Goal: Complete application form

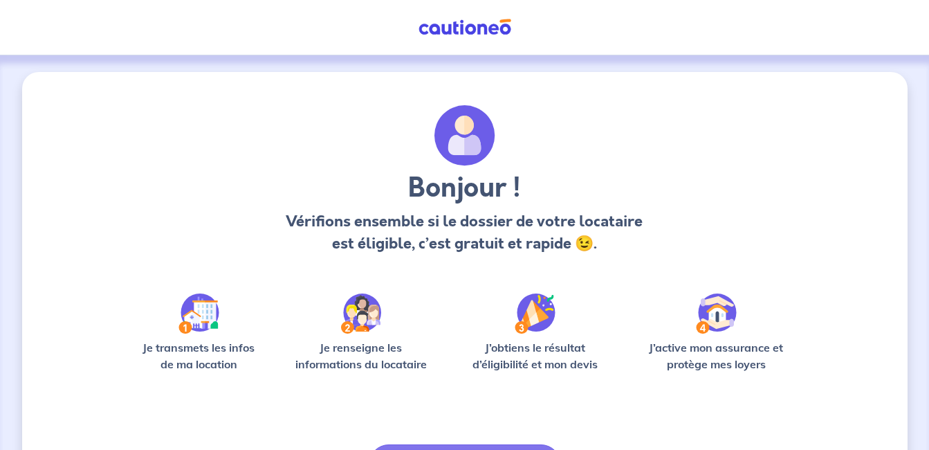
scroll to position [90, 0]
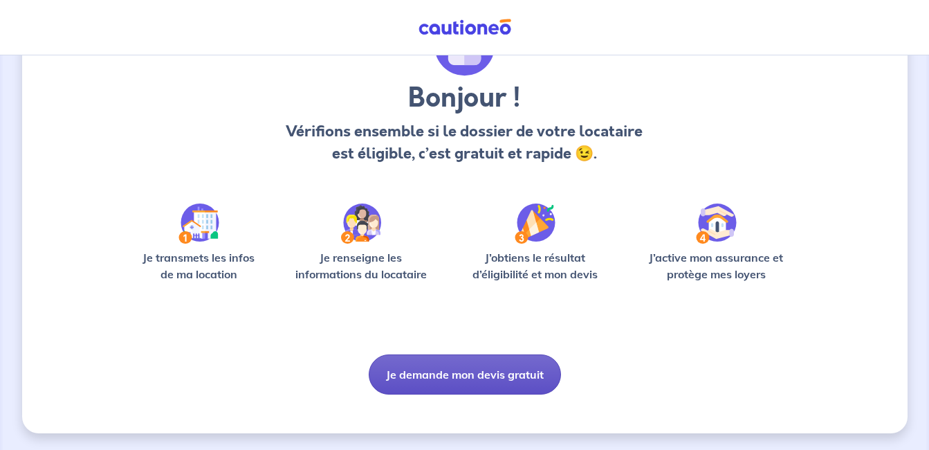
click at [470, 369] on button "Je demande mon devis gratuit" at bounding box center [465, 374] width 192 height 40
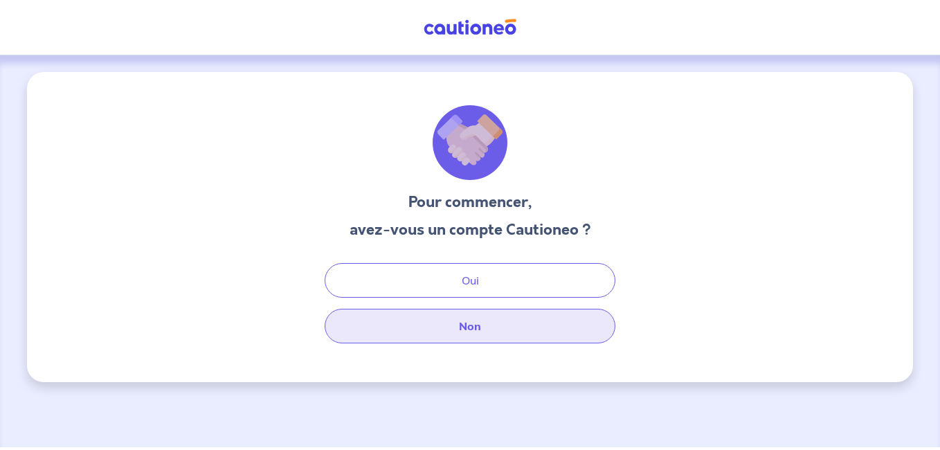
click at [450, 334] on button "Non" at bounding box center [470, 326] width 291 height 35
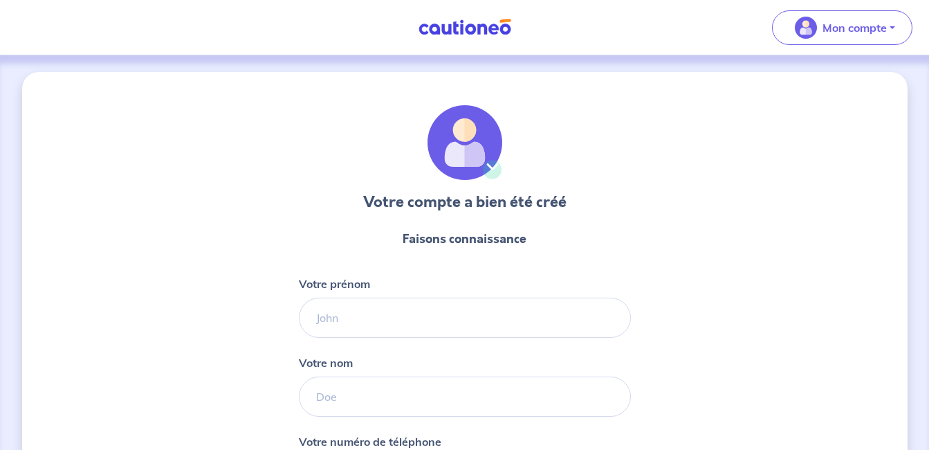
select select "FR"
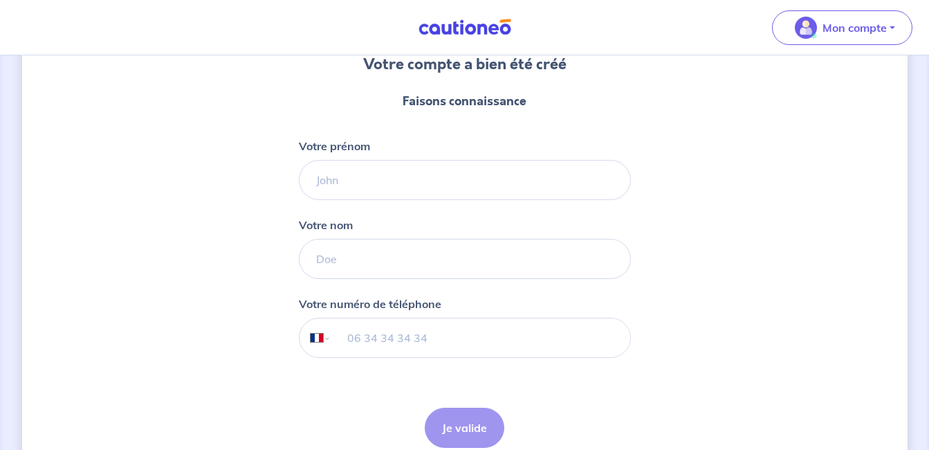
scroll to position [138, 0]
click at [323, 169] on input "Votre prénom" at bounding box center [465, 179] width 332 height 40
type input "Arelindo"
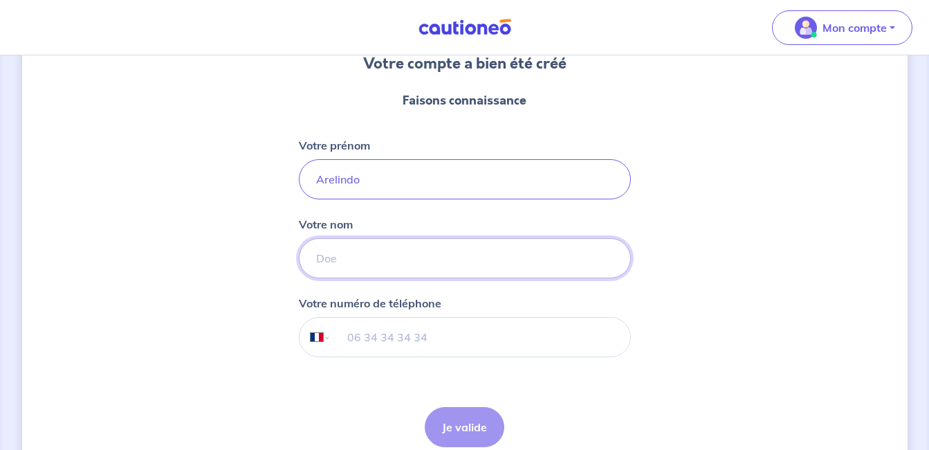
click at [342, 265] on input "Votre nom" at bounding box center [465, 258] width 332 height 40
type input "[PERSON_NAME]"
click at [482, 340] on input "tel" at bounding box center [480, 337] width 299 height 39
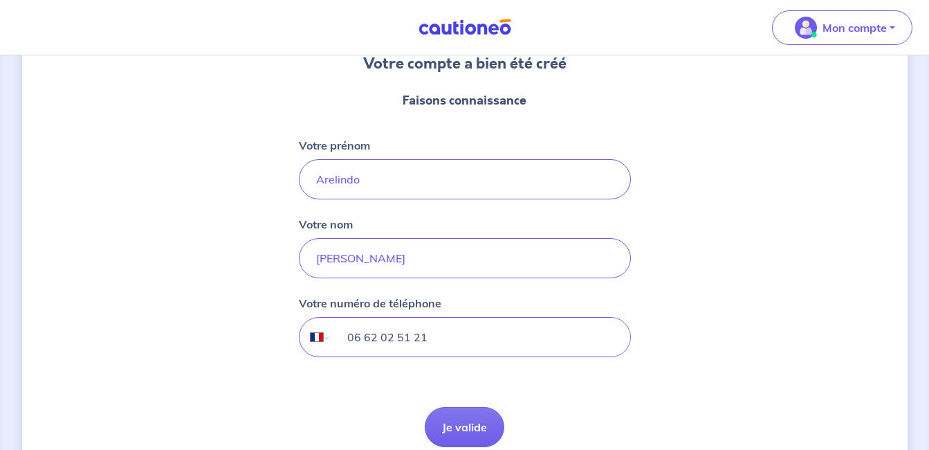
scroll to position [202, 0]
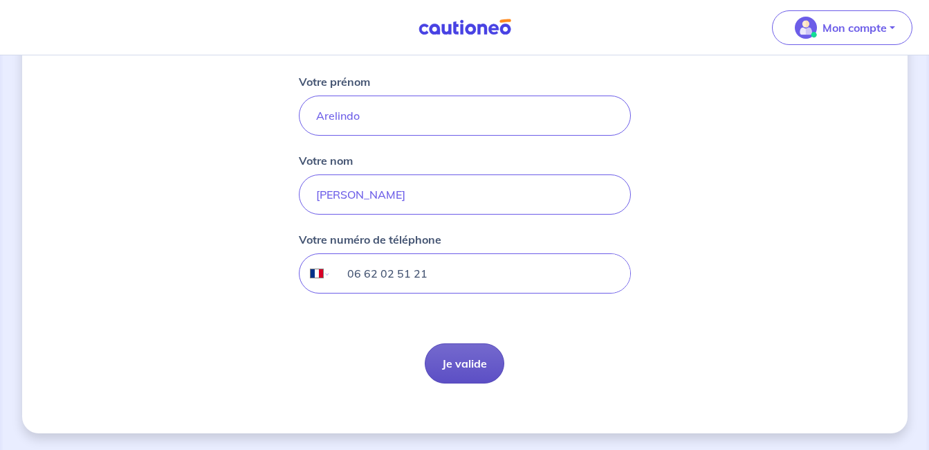
type input "06 62 02 51 21"
click at [461, 369] on button "Je valide" at bounding box center [465, 363] width 80 height 40
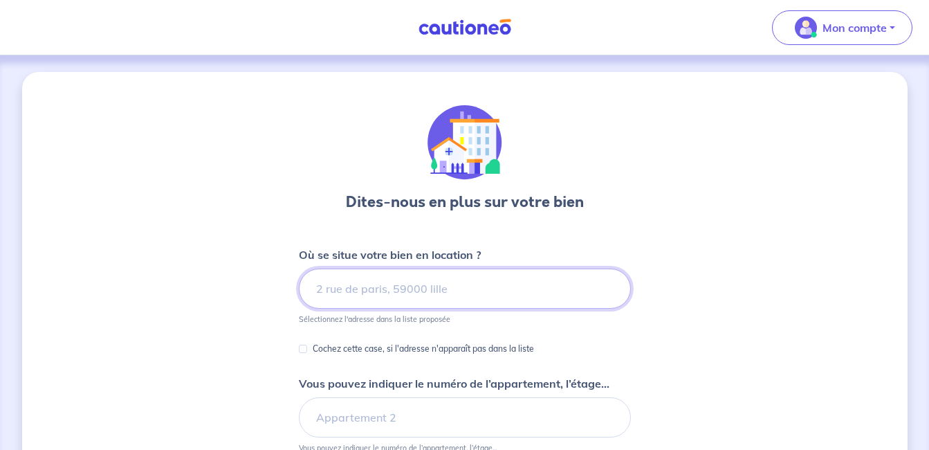
click at [349, 291] on input at bounding box center [465, 288] width 332 height 40
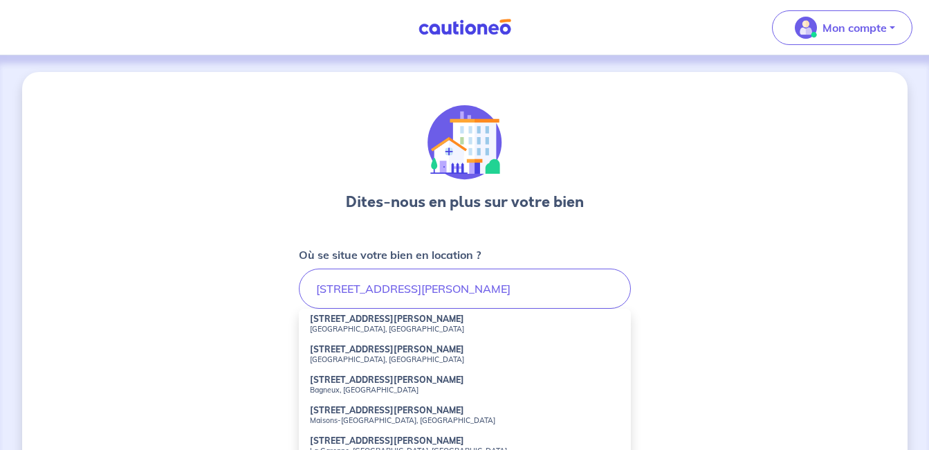
click at [370, 323] on strong "[STREET_ADDRESS][PERSON_NAME]" at bounding box center [387, 318] width 154 height 10
type input "[STREET_ADDRESS][PERSON_NAME]"
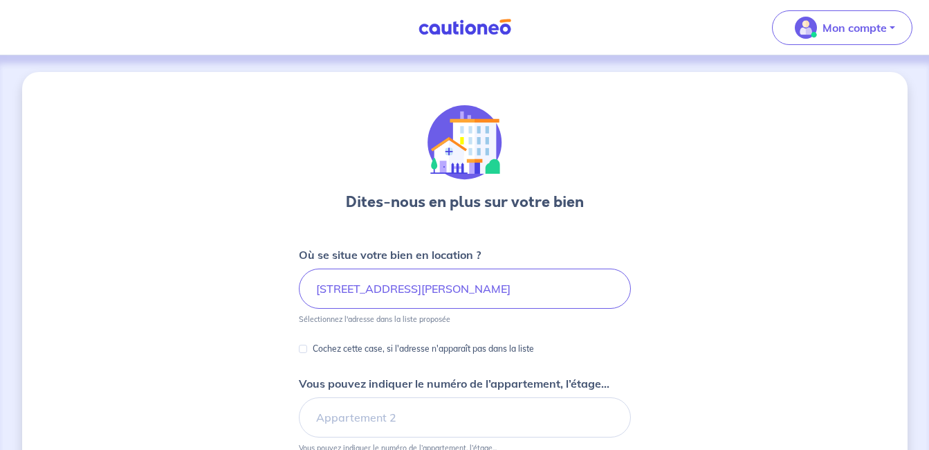
scroll to position [160, 0]
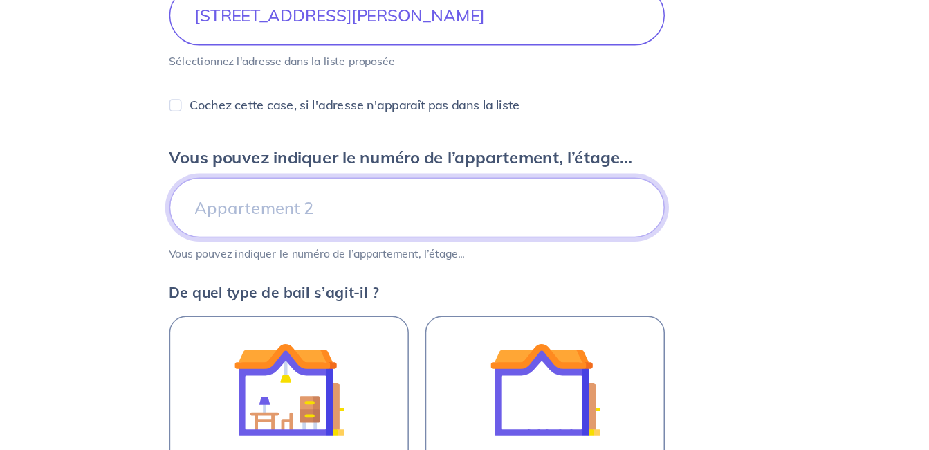
click at [333, 262] on input "Vous pouvez indiquer le numéro de l’appartement, l’étage..." at bounding box center [465, 257] width 332 height 40
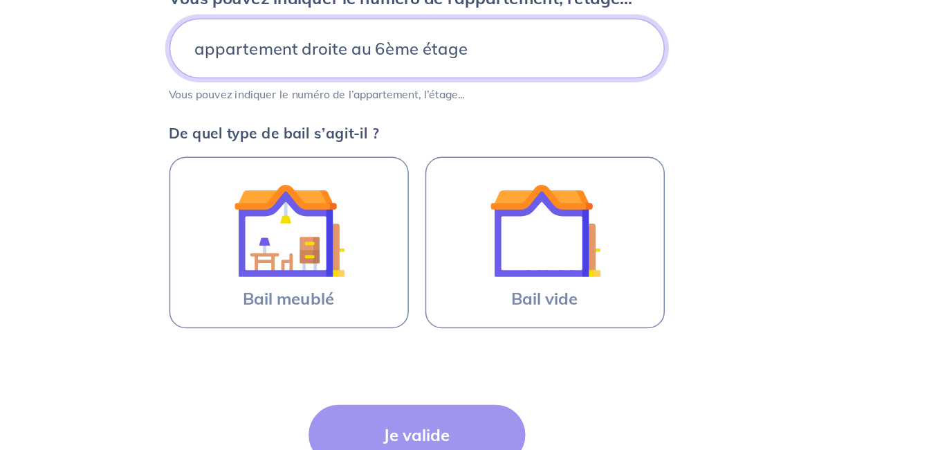
scroll to position [239, 0]
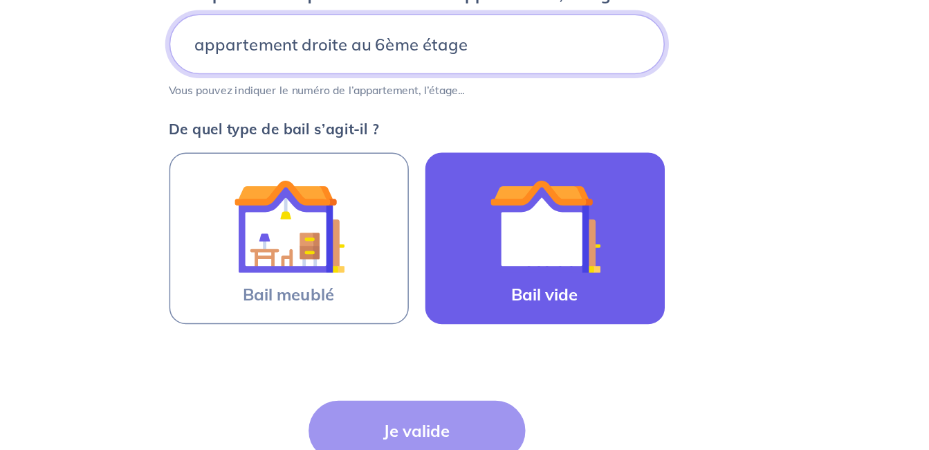
type input "appartement droite au 6ème étage"
click at [574, 325] on img at bounding box center [550, 299] width 75 height 75
click at [0, 0] on input "Bail vide" at bounding box center [0, 0] width 0 height 0
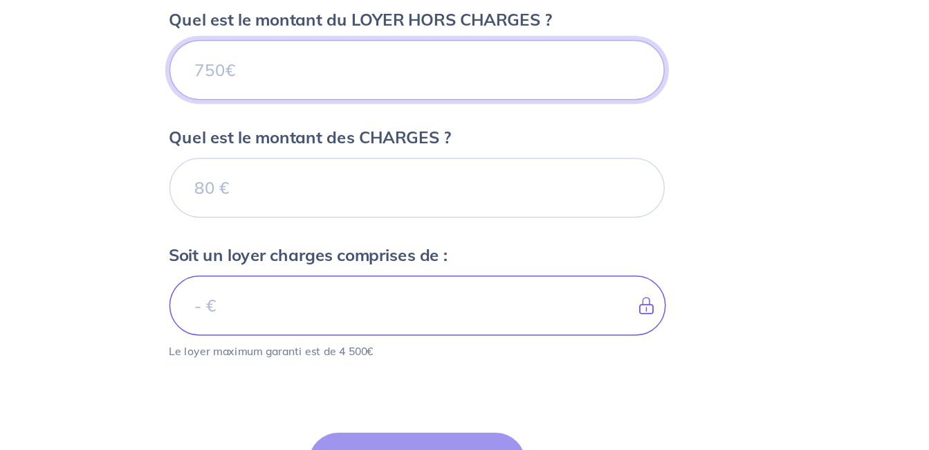
scroll to position [498, 0]
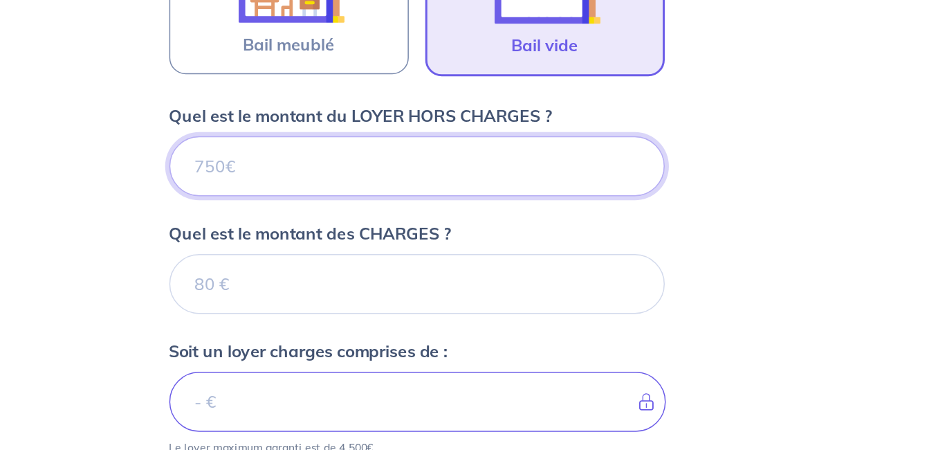
click at [361, 171] on input "Quel est le montant du LOYER HORS CHARGES ?" at bounding box center [465, 168] width 332 height 40
type input "616"
type input "616.56"
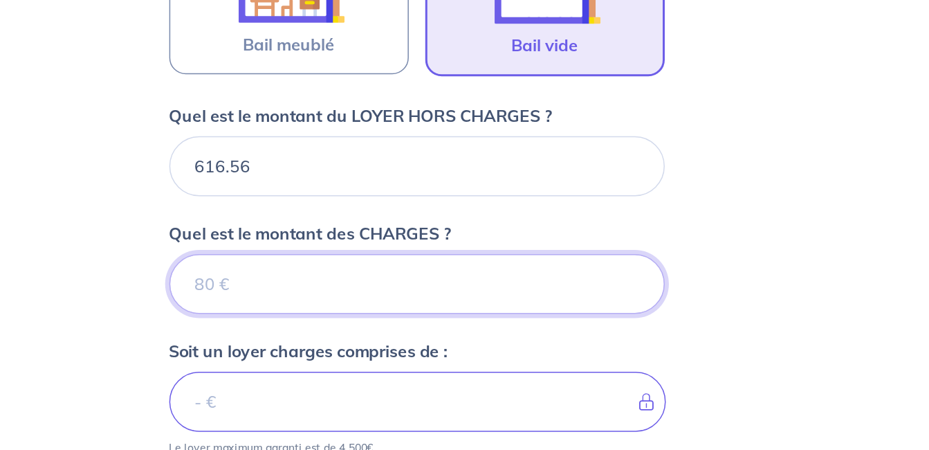
click at [348, 249] on input "Quel est le montant des CHARGES ?" at bounding box center [465, 247] width 332 height 40
type input "1"
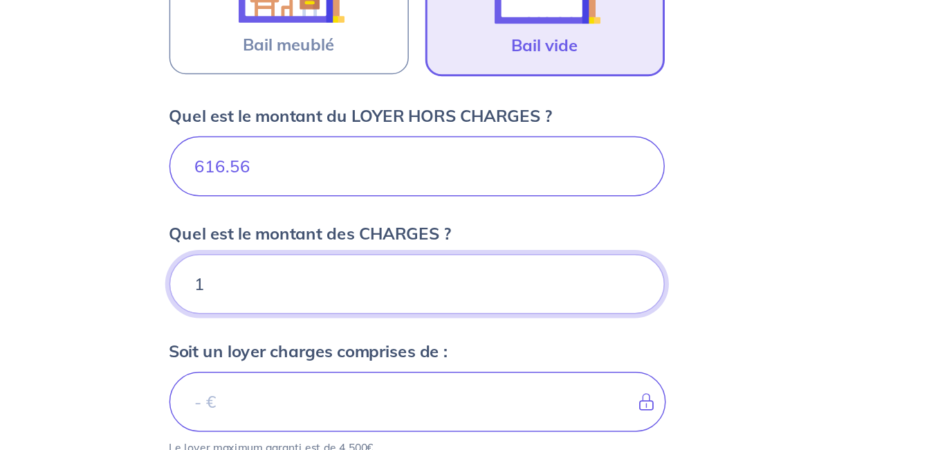
type input "617.56"
type input "193"
type input "809.56"
type input "193.44"
type input "810"
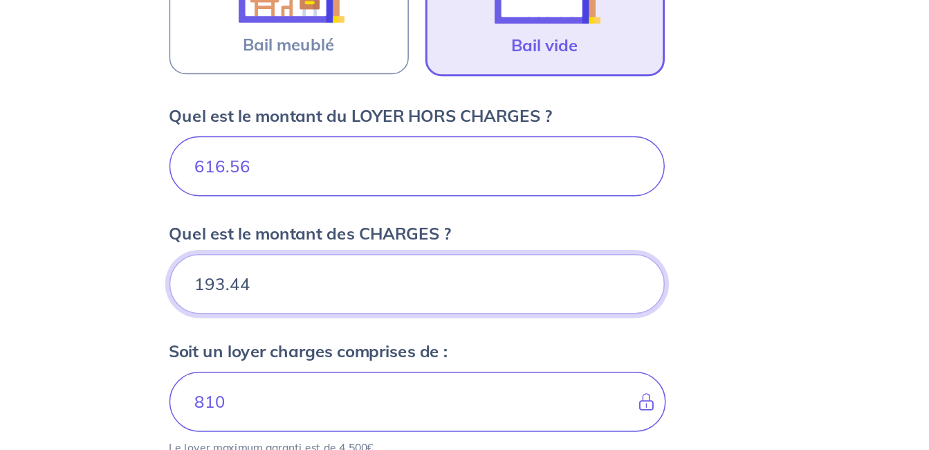
type input "193.44"
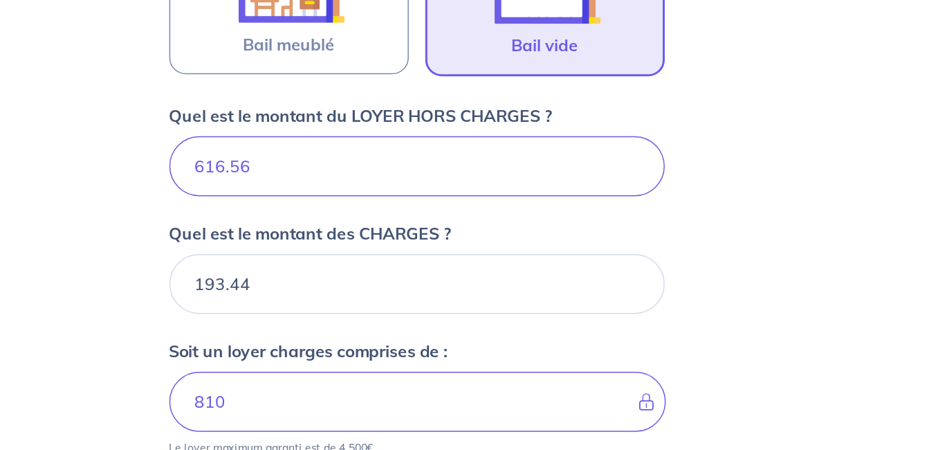
click at [711, 259] on div "Dites-nous en plus sur votre bien Où se situe votre bien en location ? [STREET_…" at bounding box center [465, 110] width 886 height 1072
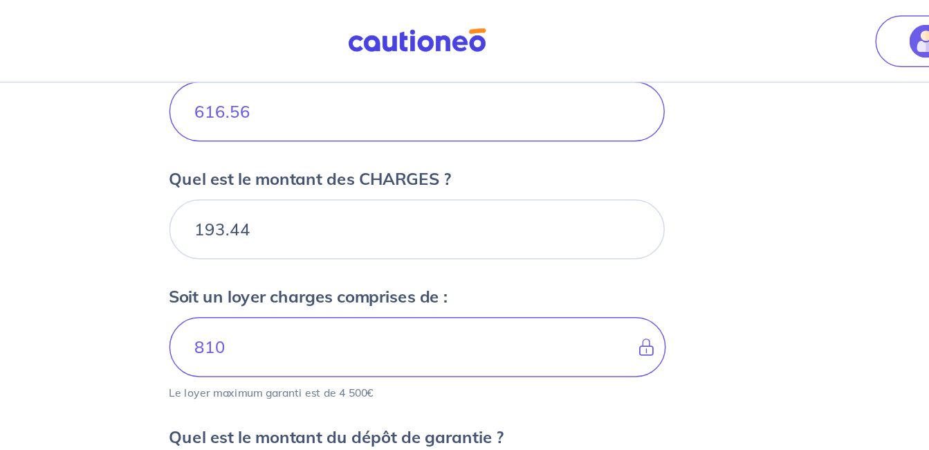
scroll to position [584, 0]
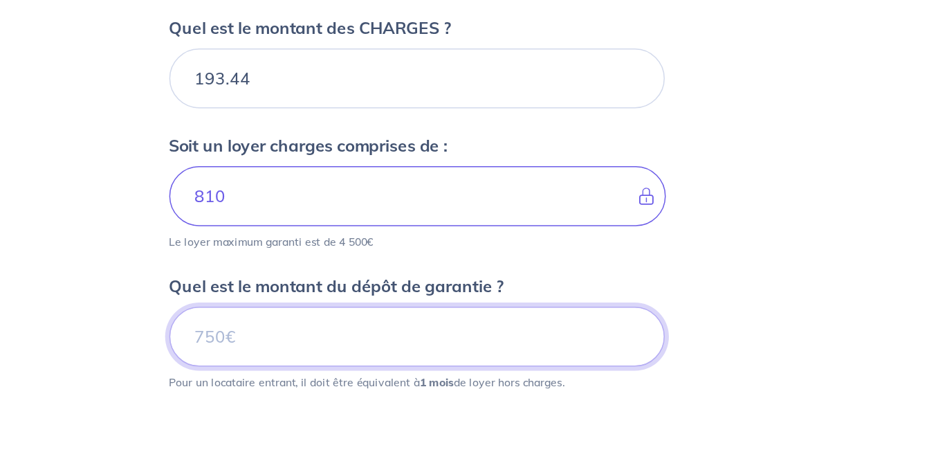
click at [358, 332] on input "Quel est le montant du dépôt de garantie ?" at bounding box center [465, 334] width 332 height 40
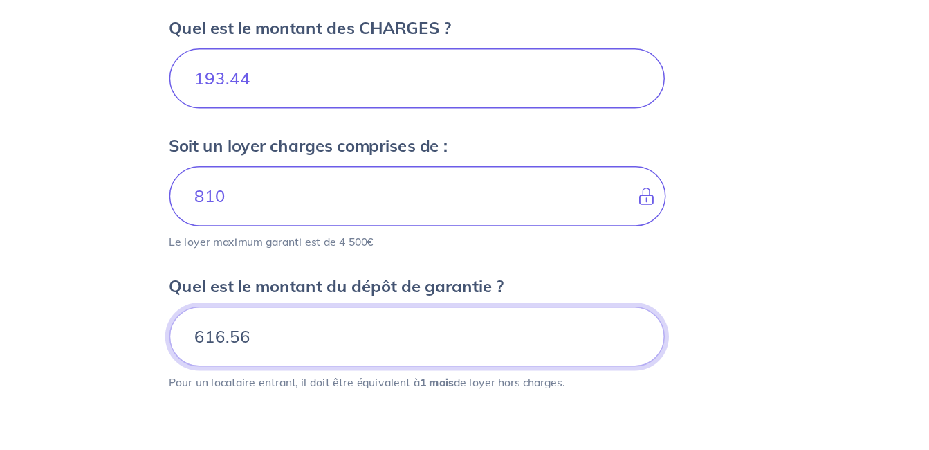
type input "616.56"
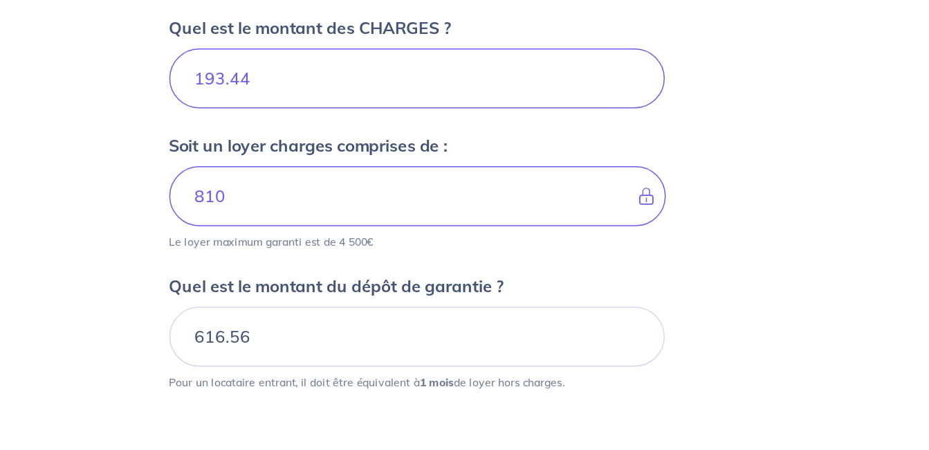
click at [664, 331] on div "Dites-nous en plus sur votre bien Où se situe votre bien en location ? [STREET_…" at bounding box center [465, 24] width 886 height 1072
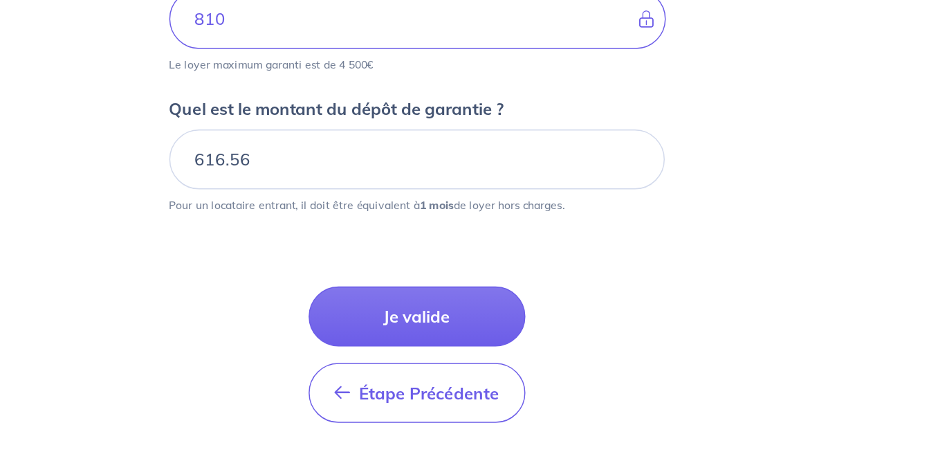
scroll to position [665, 0]
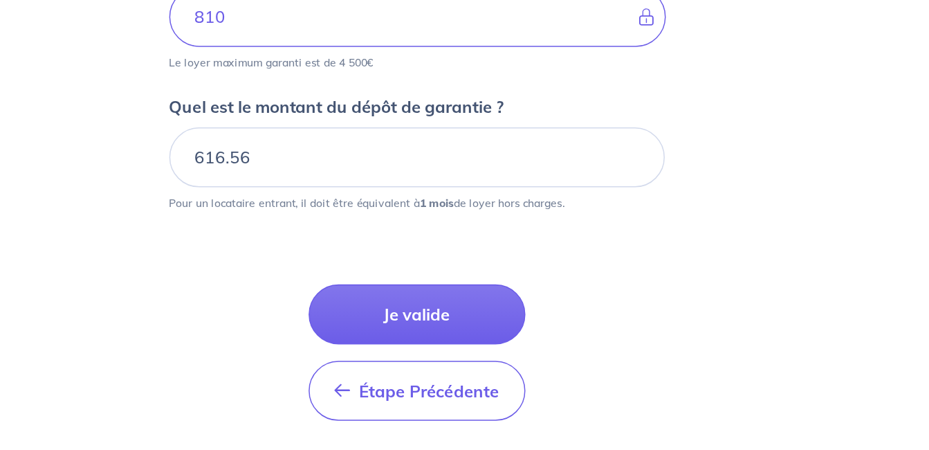
drag, startPoint x: 586, startPoint y: 376, endPoint x: 358, endPoint y: 325, distance: 234.0
click at [358, 325] on div "Étape Précédente Précédent Je valide Je valide" at bounding box center [465, 367] width 332 height 125
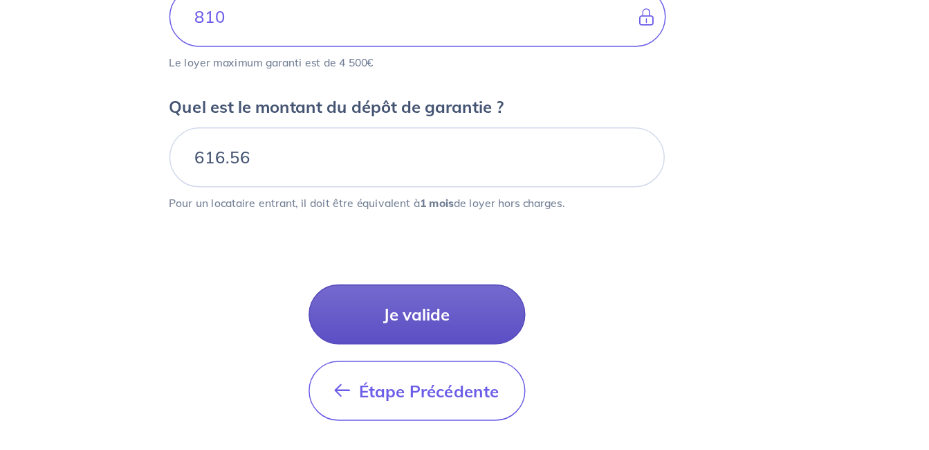
click at [457, 360] on button "Je valide" at bounding box center [464, 358] width 145 height 40
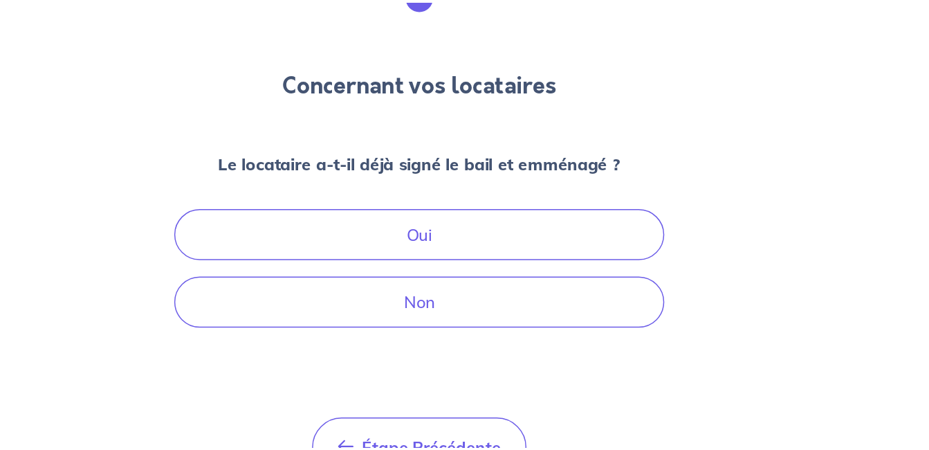
scroll to position [72, 0]
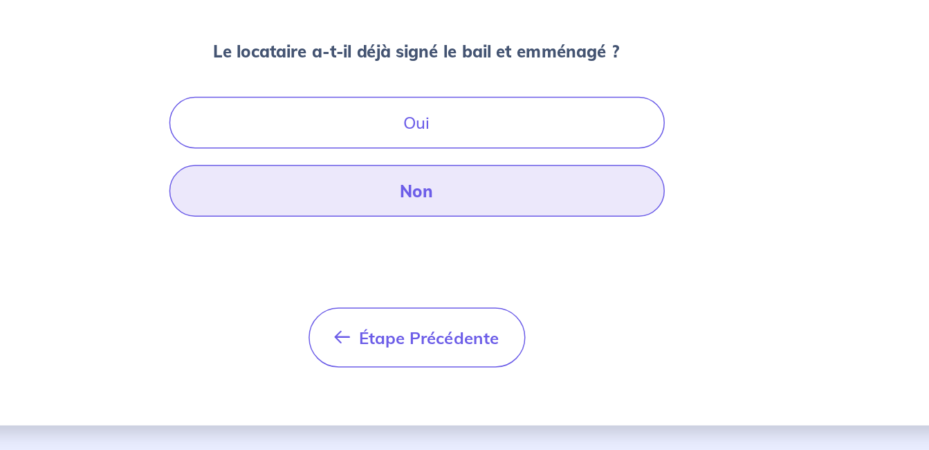
click at [489, 276] on button "Non" at bounding box center [465, 276] width 332 height 35
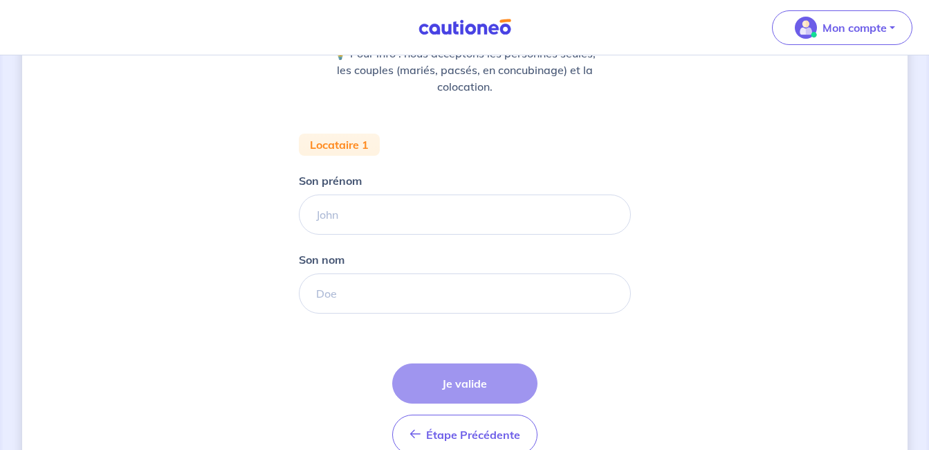
scroll to position [258, 0]
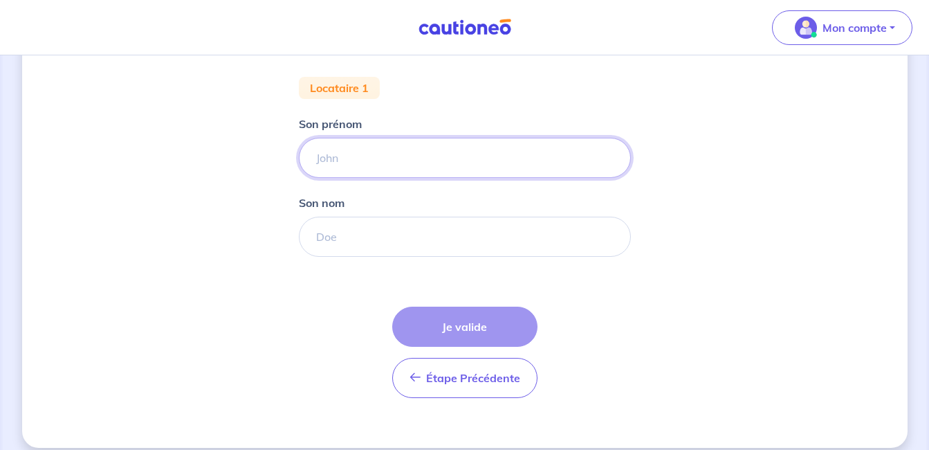
click at [373, 161] on input "Son prénom" at bounding box center [465, 158] width 332 height 40
type input "J"
type input "[PERSON_NAME]"
click at [356, 241] on input "Son nom" at bounding box center [465, 237] width 332 height 40
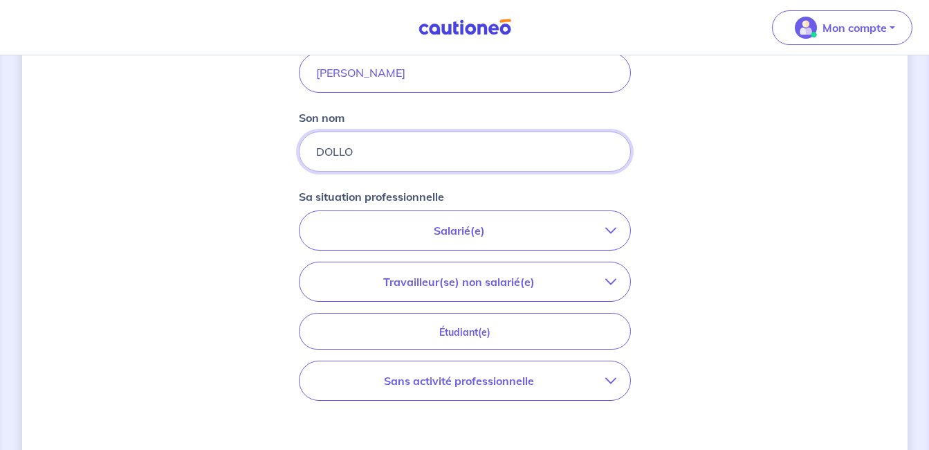
scroll to position [344, 0]
type input "DOLLO"
click at [605, 232] on icon "button" at bounding box center [610, 229] width 11 height 11
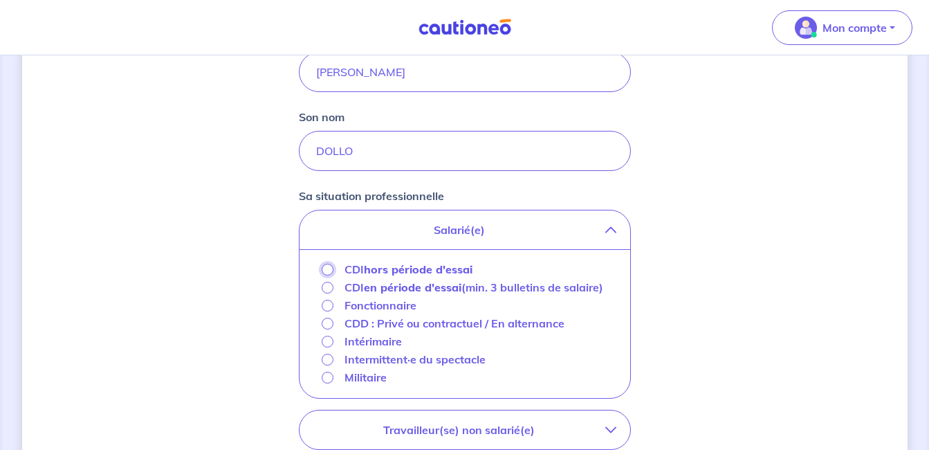
click at [328, 268] on input "CDI hors période d'essai" at bounding box center [328, 270] width 12 height 12
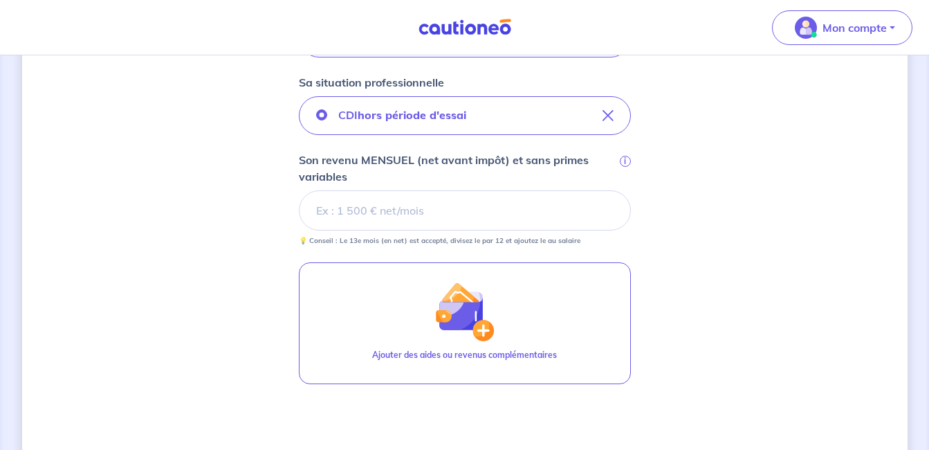
scroll to position [458, 0]
click at [345, 209] on input "Son revenu MENSUEL (net avant impôt) et sans primes variables i" at bounding box center [465, 210] width 332 height 40
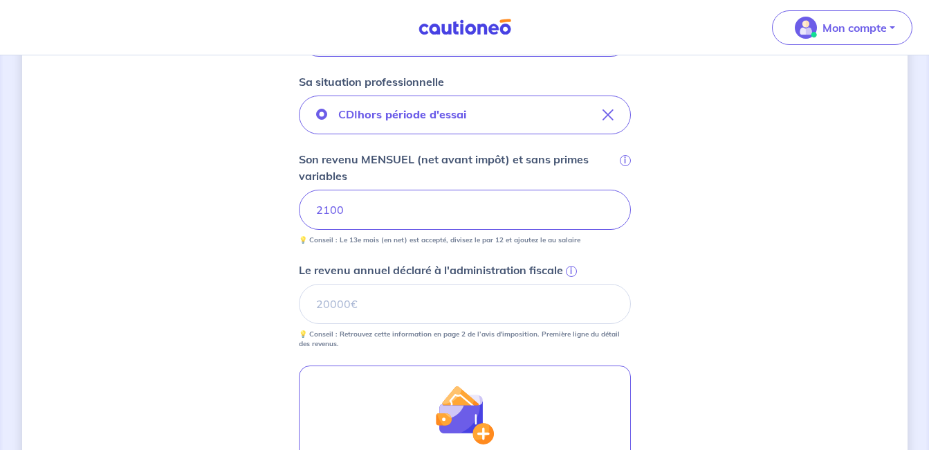
click at [815, 268] on div "Concernant vos locataires 💡 Pour info : nous acceptons les personnes seules, le…" at bounding box center [465, 154] width 886 height 1081
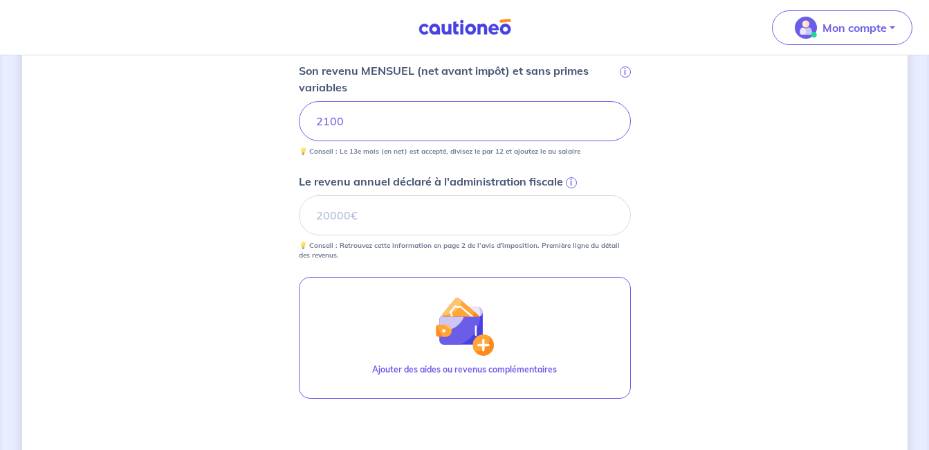
scroll to position [560, 0]
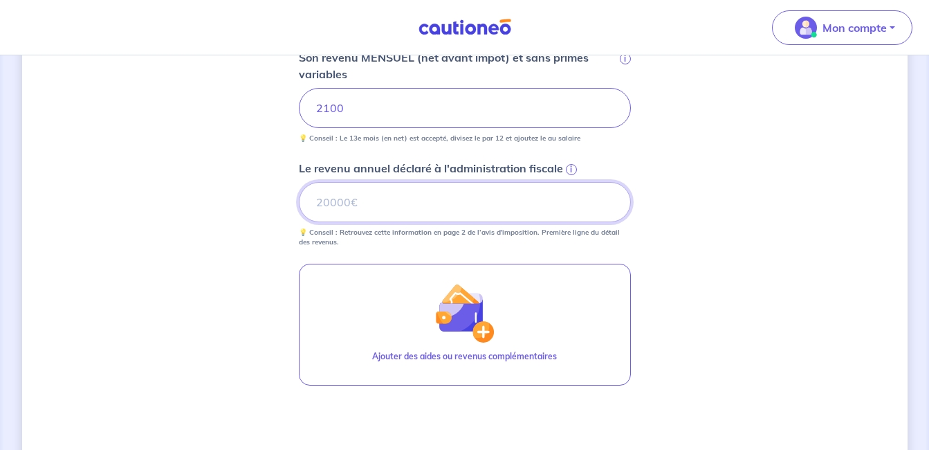
click at [397, 206] on input "Le revenu annuel déclaré à l'administration fiscale i" at bounding box center [465, 202] width 332 height 40
type input "22200"
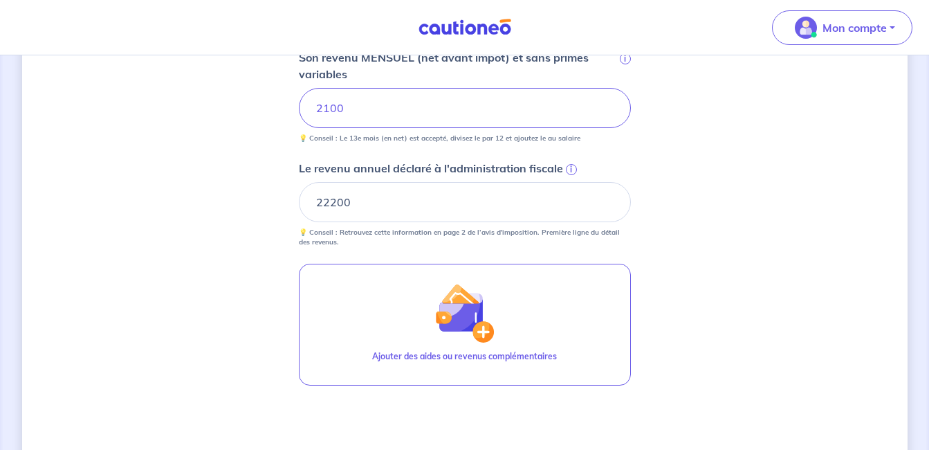
click at [727, 311] on div "Concernant vos locataires 💡 Pour info : nous acceptons les personnes seules, le…" at bounding box center [465, 52] width 886 height 1081
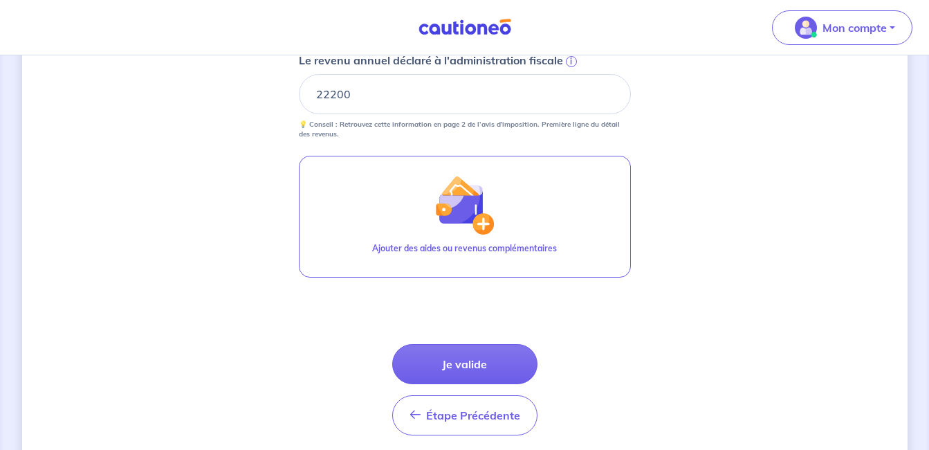
scroll to position [720, 0]
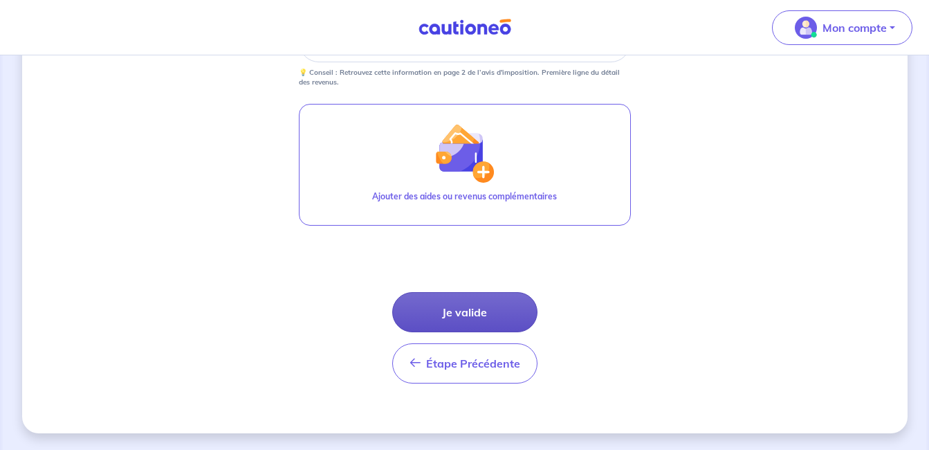
click at [479, 304] on button "Je valide" at bounding box center [464, 312] width 145 height 40
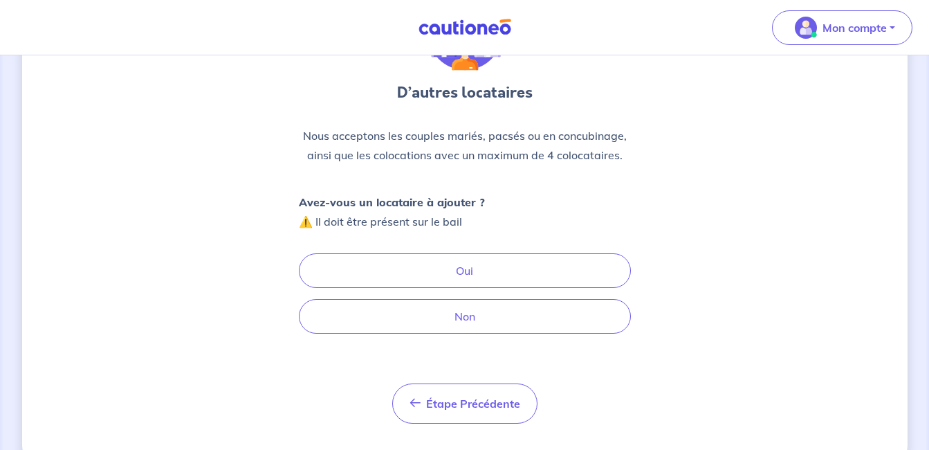
scroll to position [138, 0]
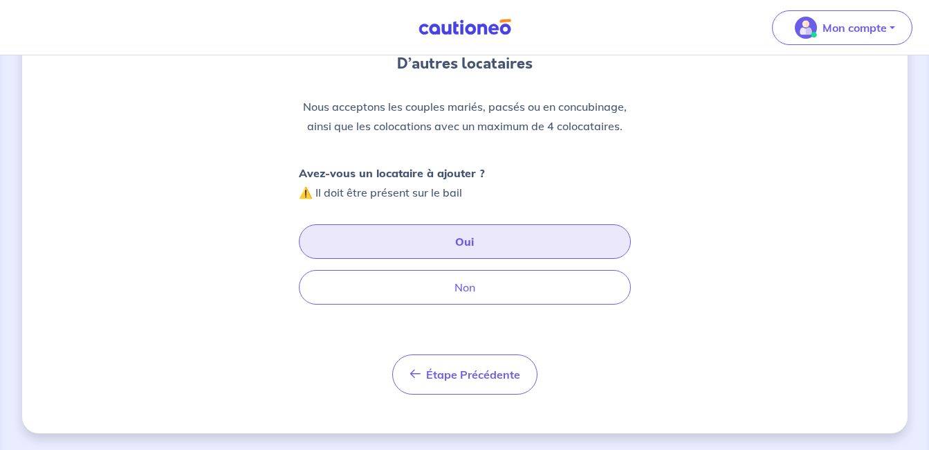
click at [464, 247] on button "Oui" at bounding box center [465, 241] width 332 height 35
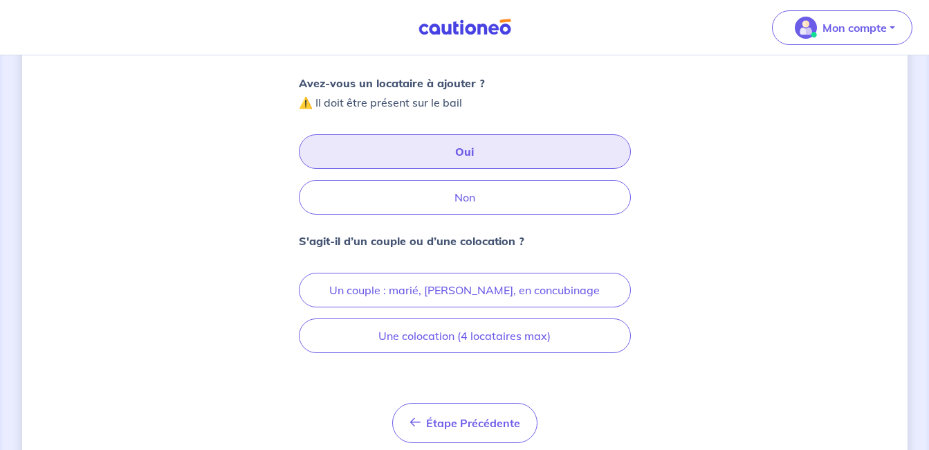
scroll to position [238, 0]
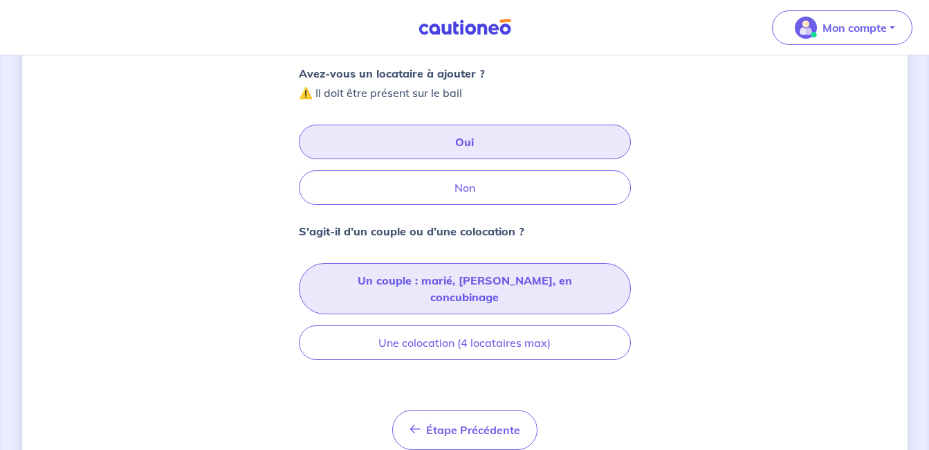
click at [509, 286] on button "Un couple : marié, [PERSON_NAME], en concubinage" at bounding box center [465, 288] width 332 height 51
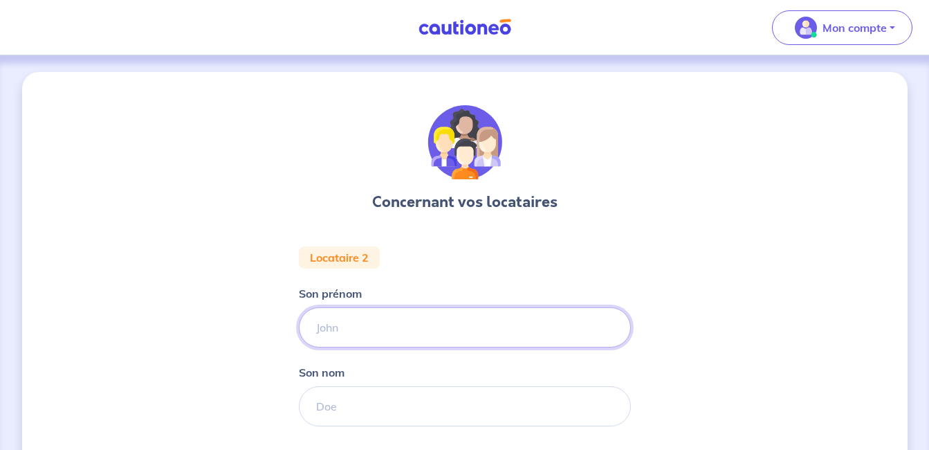
click at [380, 323] on input "Son prénom" at bounding box center [465, 327] width 332 height 40
type input "[PERSON_NAME]"
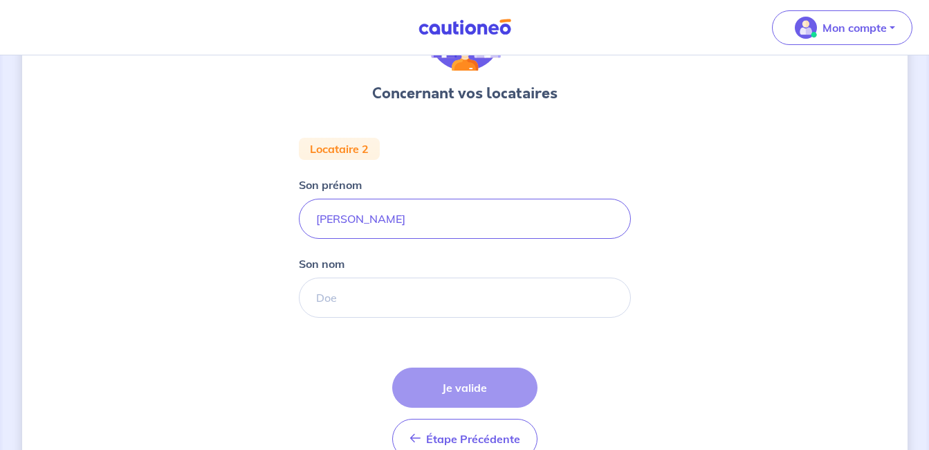
scroll to position [109, 0]
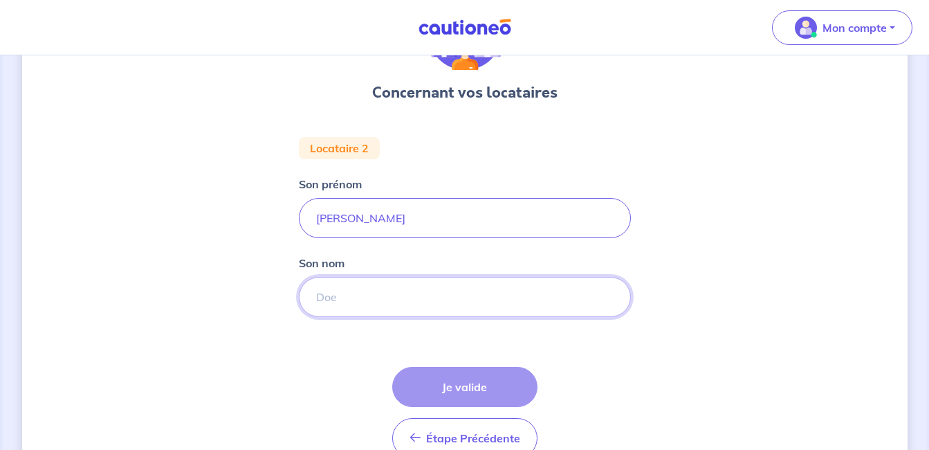
click at [369, 305] on input "Son nom" at bounding box center [465, 297] width 332 height 40
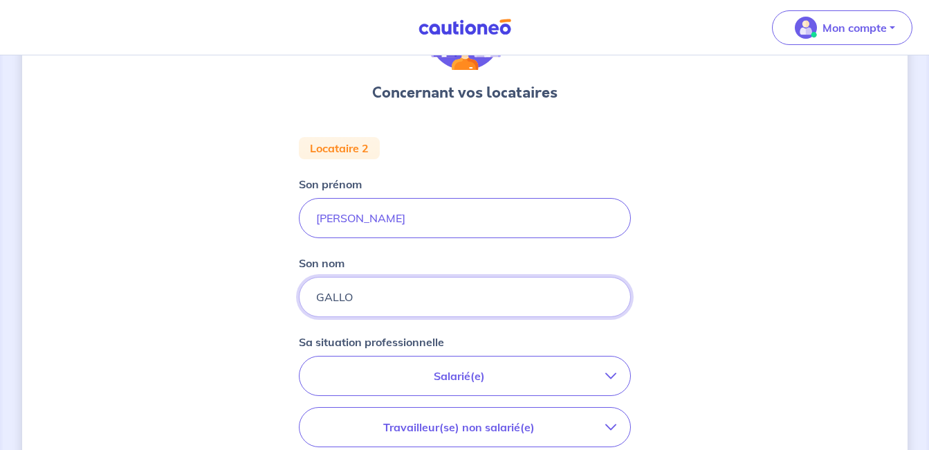
type input "GALLO"
click at [676, 247] on div "Concernant vos locataires Locataire 2 Son prénom [PERSON_NAME] nom GALLO Sa sit…" at bounding box center [465, 355] width 886 height 785
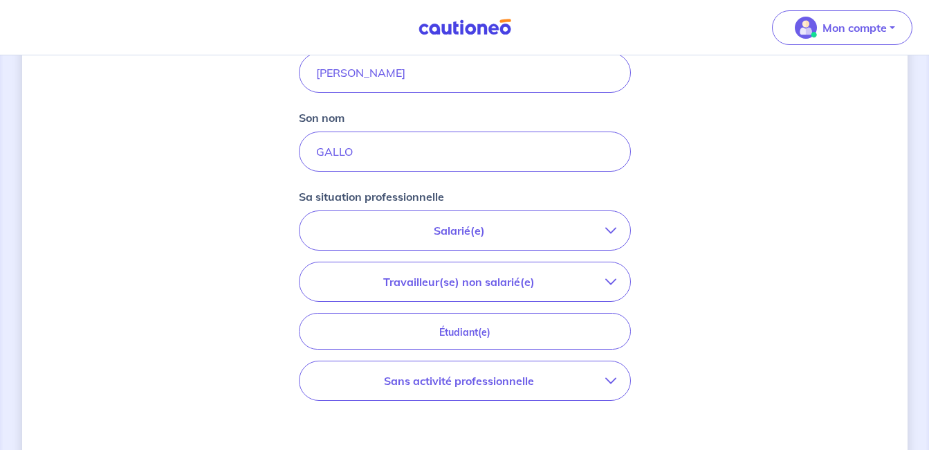
scroll to position [263, 0]
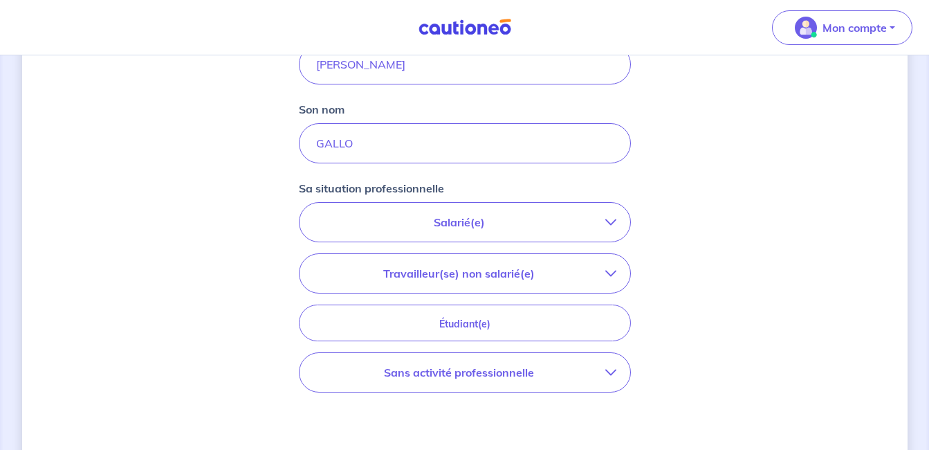
click at [595, 217] on p "Salarié(e)" at bounding box center [459, 222] width 292 height 17
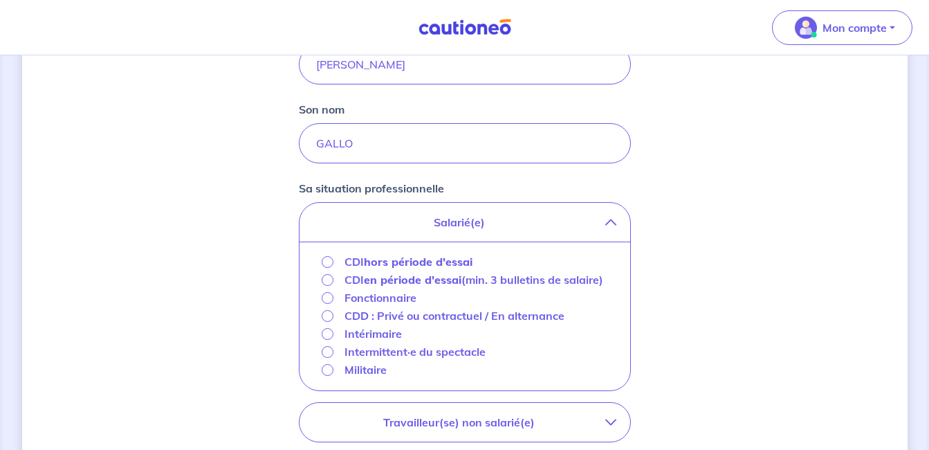
click at [335, 262] on div "CDI hors période d'essai" at bounding box center [398, 261] width 152 height 17
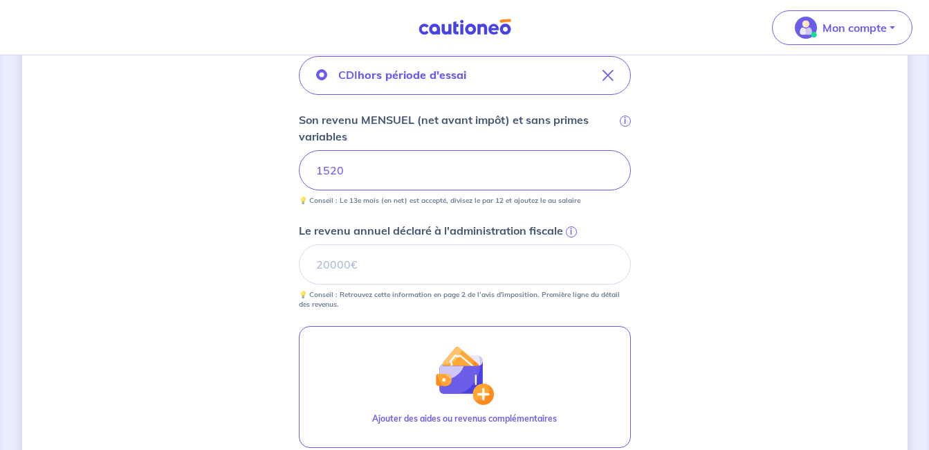
scroll to position [410, 0]
click at [379, 272] on input "Le revenu annuel déclaré à l'administration fiscale i" at bounding box center [465, 264] width 332 height 40
type input "17200"
click at [745, 250] on div "Concernant vos locataires Locataire 2 Son prénom [PERSON_NAME] nom GALLO Sa sit…" at bounding box center [465, 158] width 886 height 992
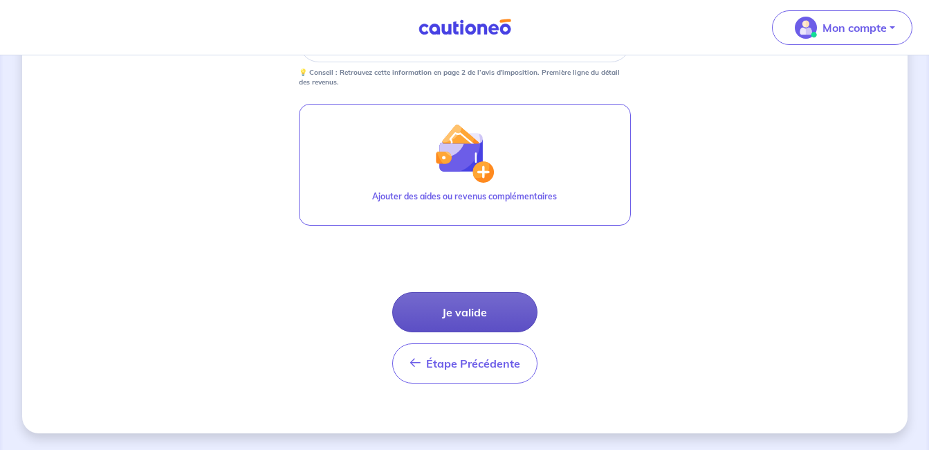
click at [450, 309] on button "Je valide" at bounding box center [464, 312] width 145 height 40
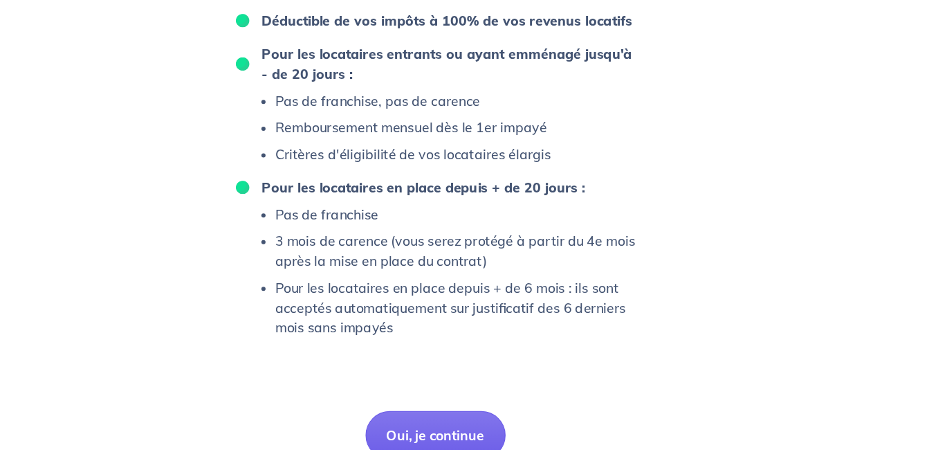
scroll to position [999, 0]
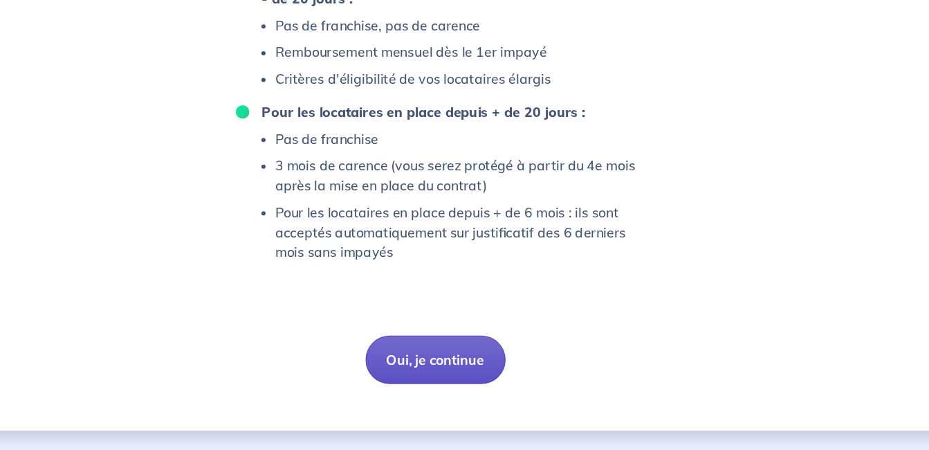
click at [478, 367] on button "Oui, je continue" at bounding box center [465, 374] width 116 height 40
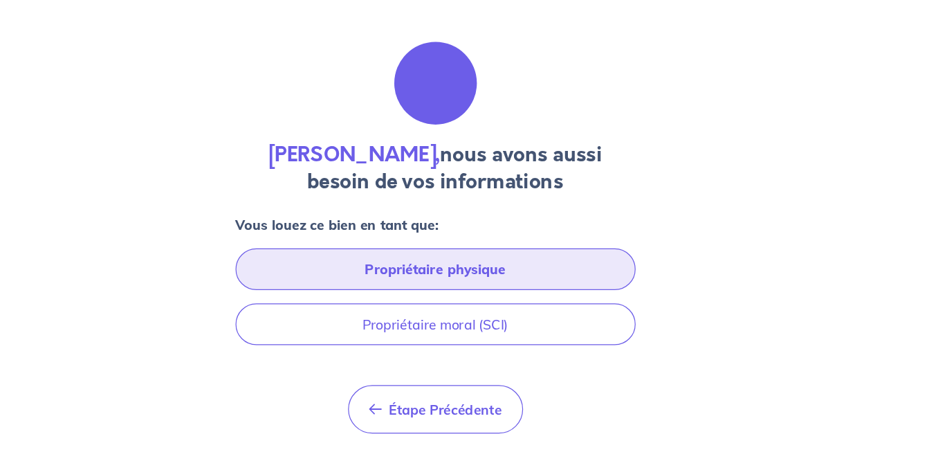
click at [490, 309] on button "Propriétaire physique" at bounding box center [465, 297] width 332 height 35
